Goal: Book appointment/travel/reservation

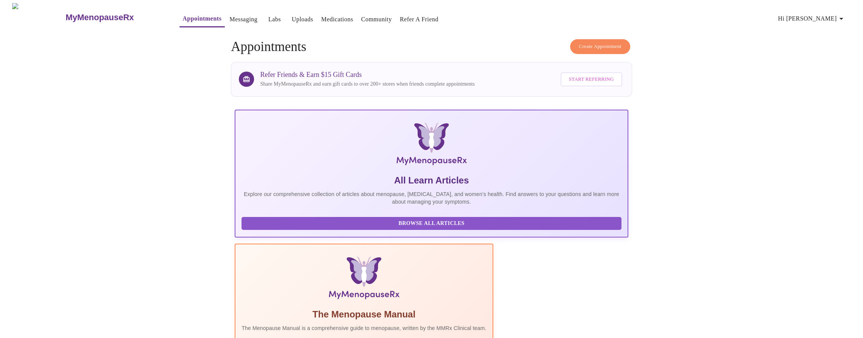
scroll to position [160, 0]
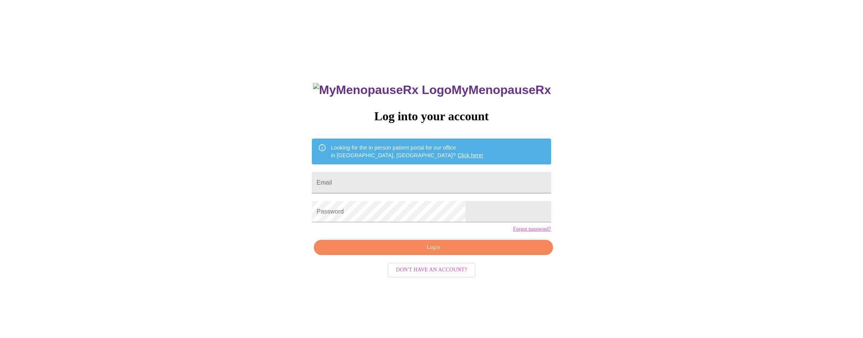
scroll to position [8, 0]
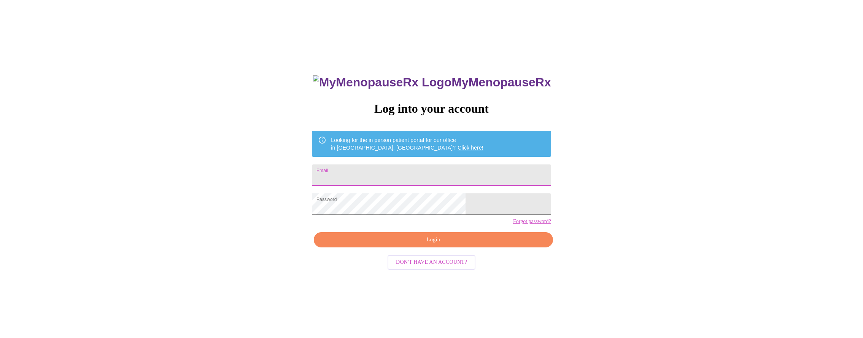
click at [397, 175] on input "Email" at bounding box center [431, 174] width 239 height 21
type input "[EMAIL_ADDRESS][DOMAIN_NAME]"
click at [417, 244] on span "Login" at bounding box center [432, 240] width 221 height 10
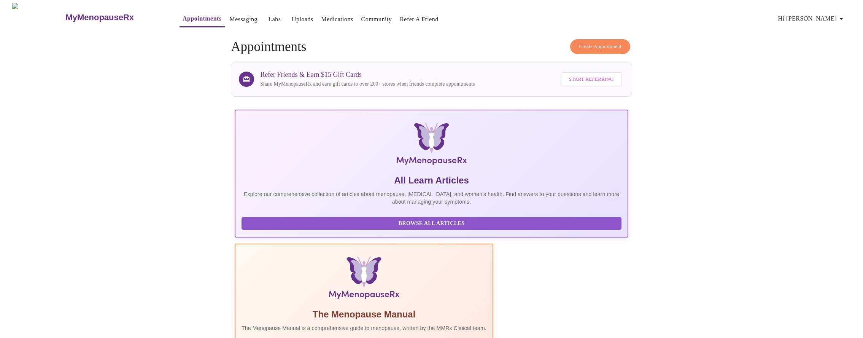
scroll to position [69, 0]
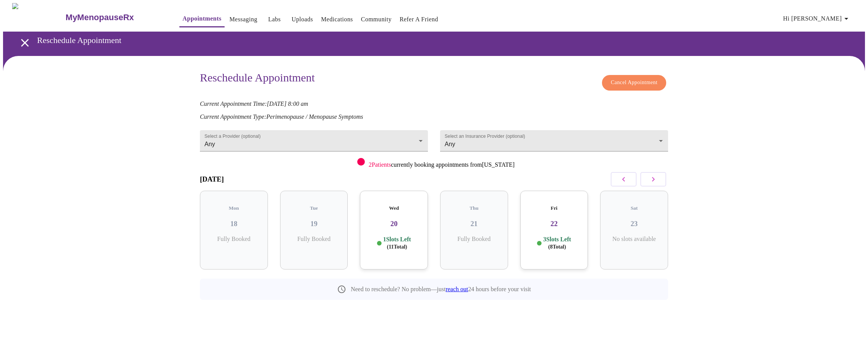
click at [660, 175] on button "button" at bounding box center [654, 179] width 26 height 14
